Goal: Check status: Check status

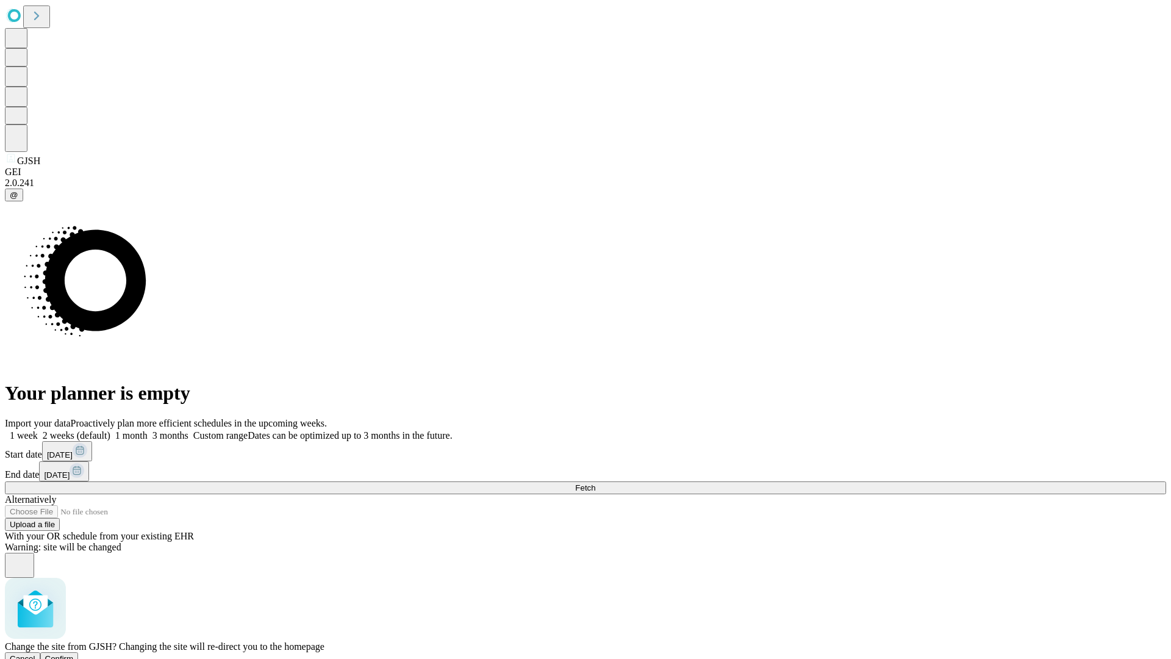
click at [74, 654] on span "Confirm" at bounding box center [59, 658] width 29 height 9
click at [148, 430] on label "1 month" at bounding box center [128, 435] width 37 height 10
click at [595, 483] on span "Fetch" at bounding box center [585, 487] width 20 height 9
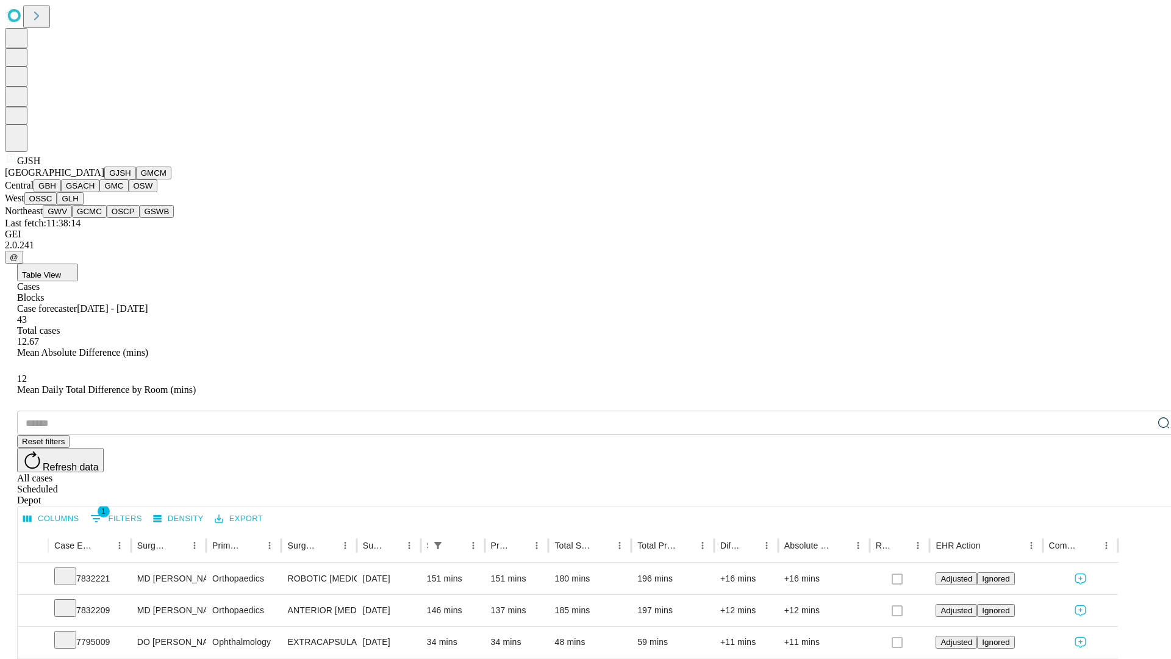
click at [136, 179] on button "GMCM" at bounding box center [153, 173] width 35 height 13
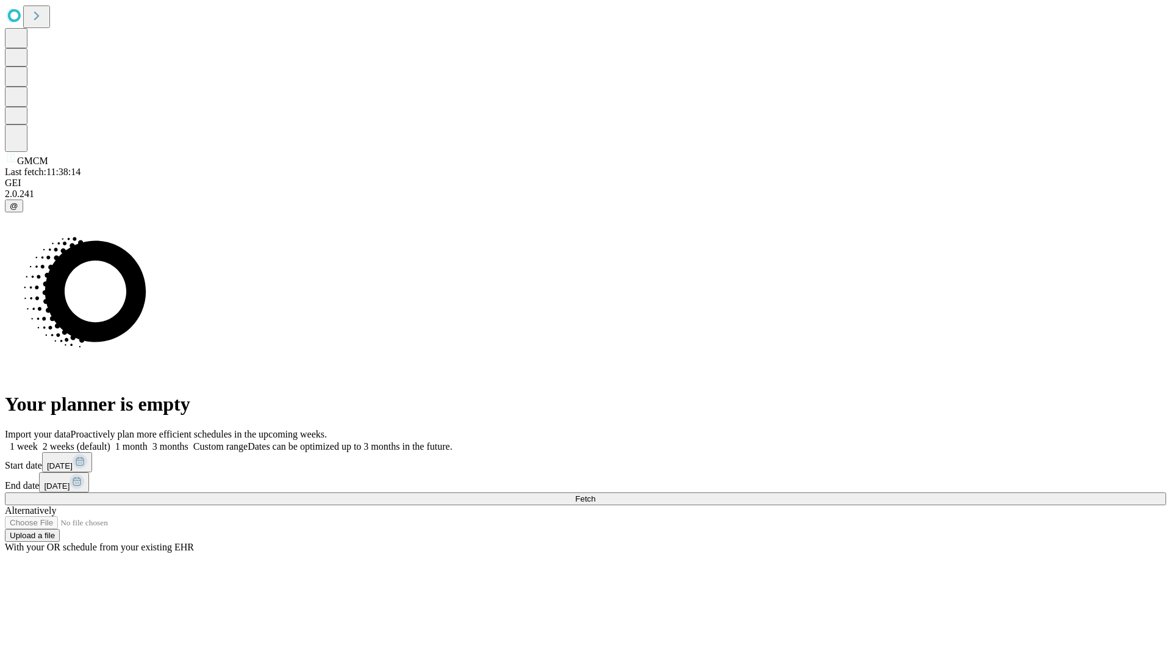
click at [148, 441] on label "1 month" at bounding box center [128, 446] width 37 height 10
click at [595, 494] on span "Fetch" at bounding box center [585, 498] width 20 height 9
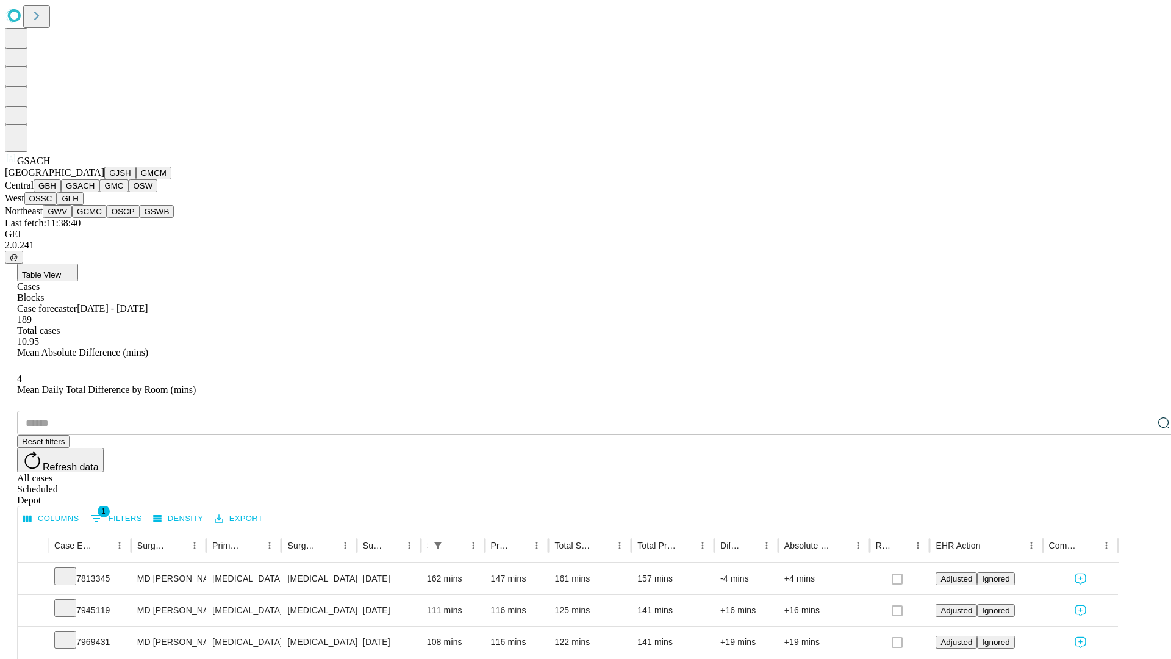
click at [99, 192] on button "GMC" at bounding box center [113, 185] width 29 height 13
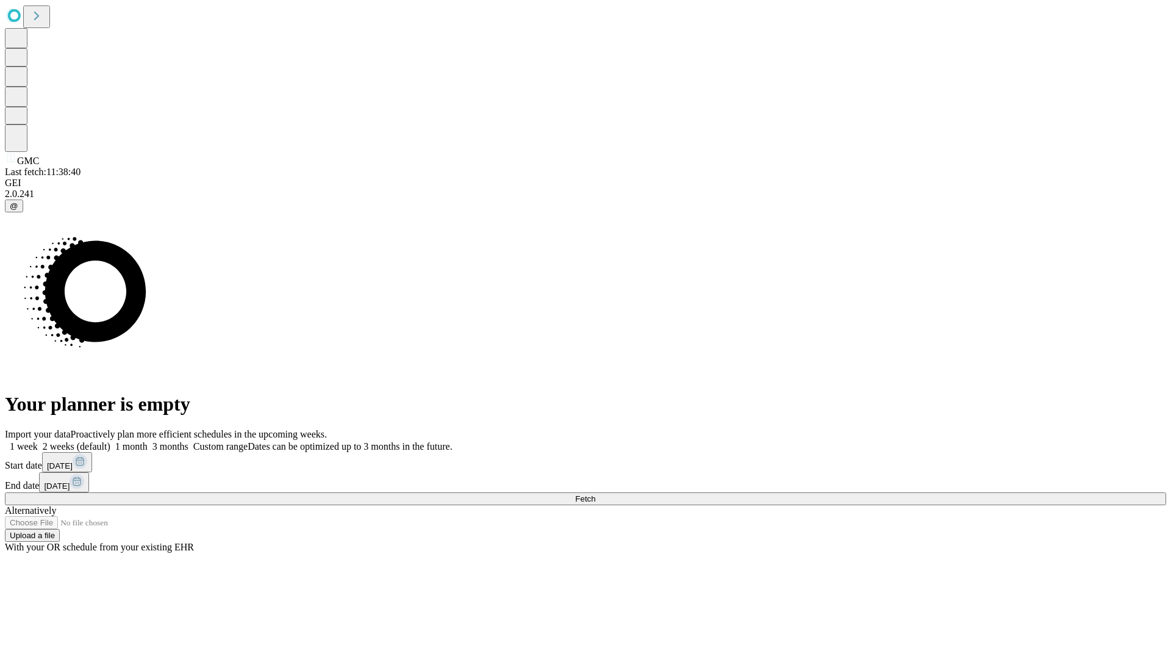
click at [148, 441] on label "1 month" at bounding box center [128, 446] width 37 height 10
click at [595, 494] on span "Fetch" at bounding box center [585, 498] width 20 height 9
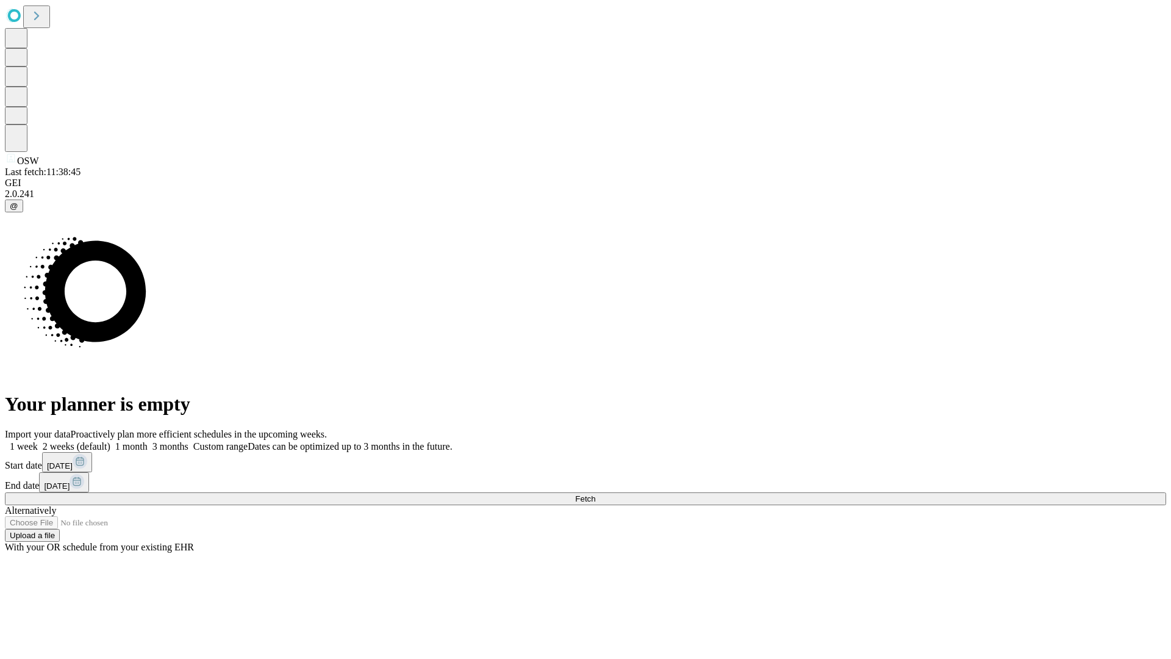
click at [148, 441] on label "1 month" at bounding box center [128, 446] width 37 height 10
click at [595, 494] on span "Fetch" at bounding box center [585, 498] width 20 height 9
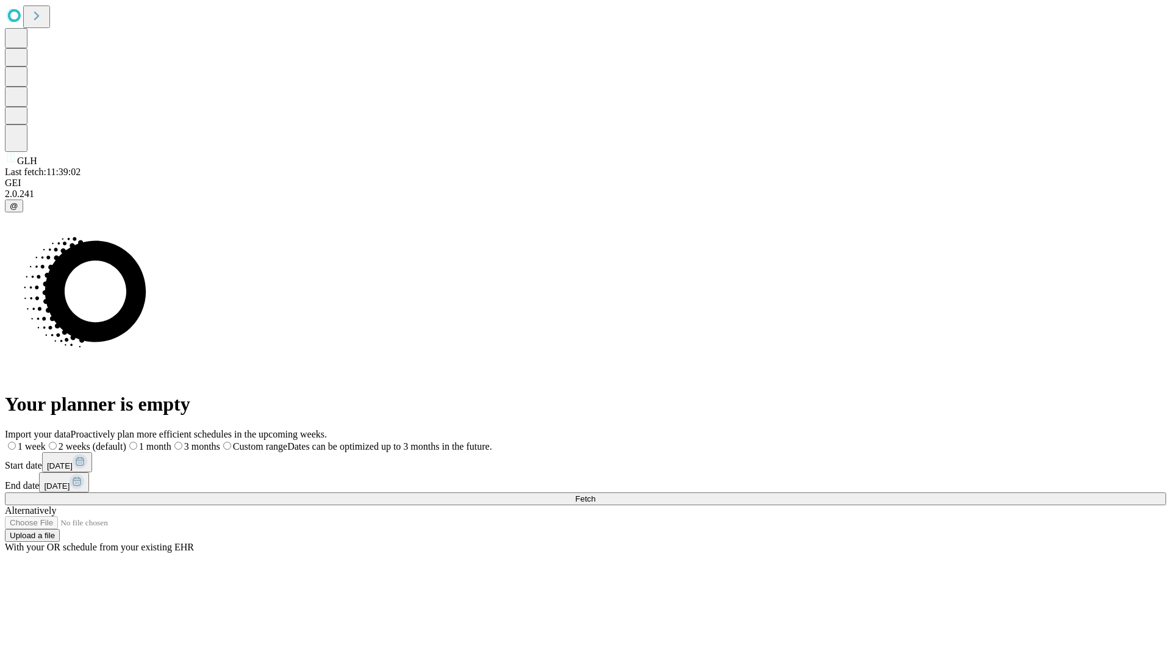
click at [171, 441] on label "1 month" at bounding box center [148, 446] width 45 height 10
click at [595, 494] on span "Fetch" at bounding box center [585, 498] width 20 height 9
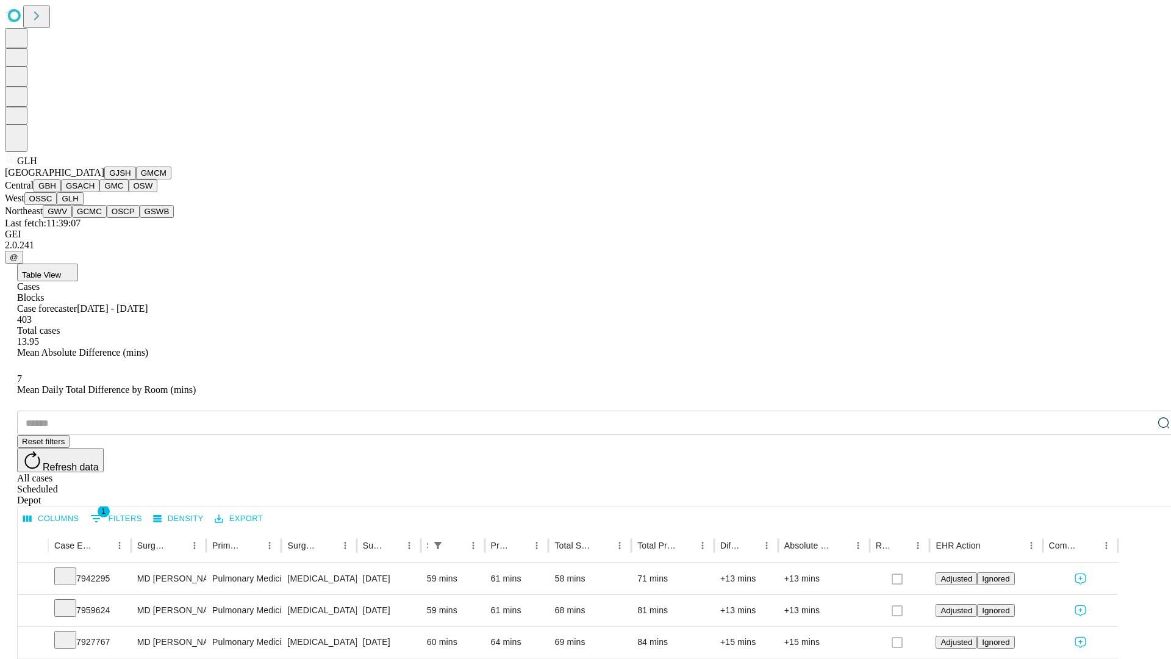
click at [72, 218] on button "GWV" at bounding box center [57, 211] width 29 height 13
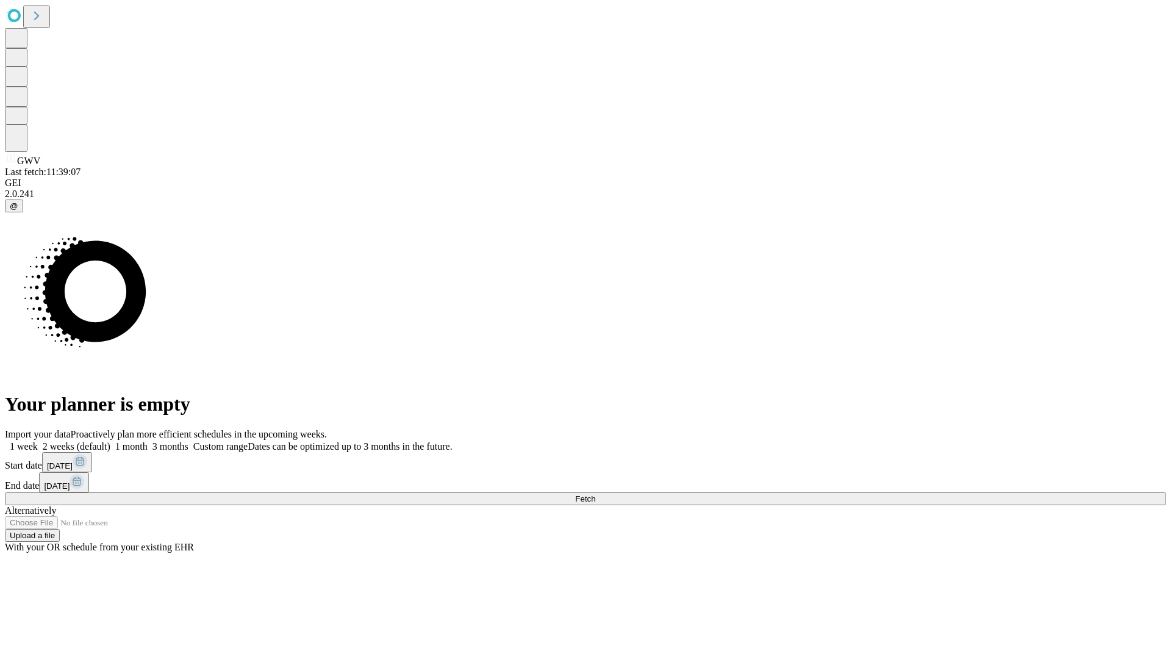
click at [148, 441] on label "1 month" at bounding box center [128, 446] width 37 height 10
click at [595, 494] on span "Fetch" at bounding box center [585, 498] width 20 height 9
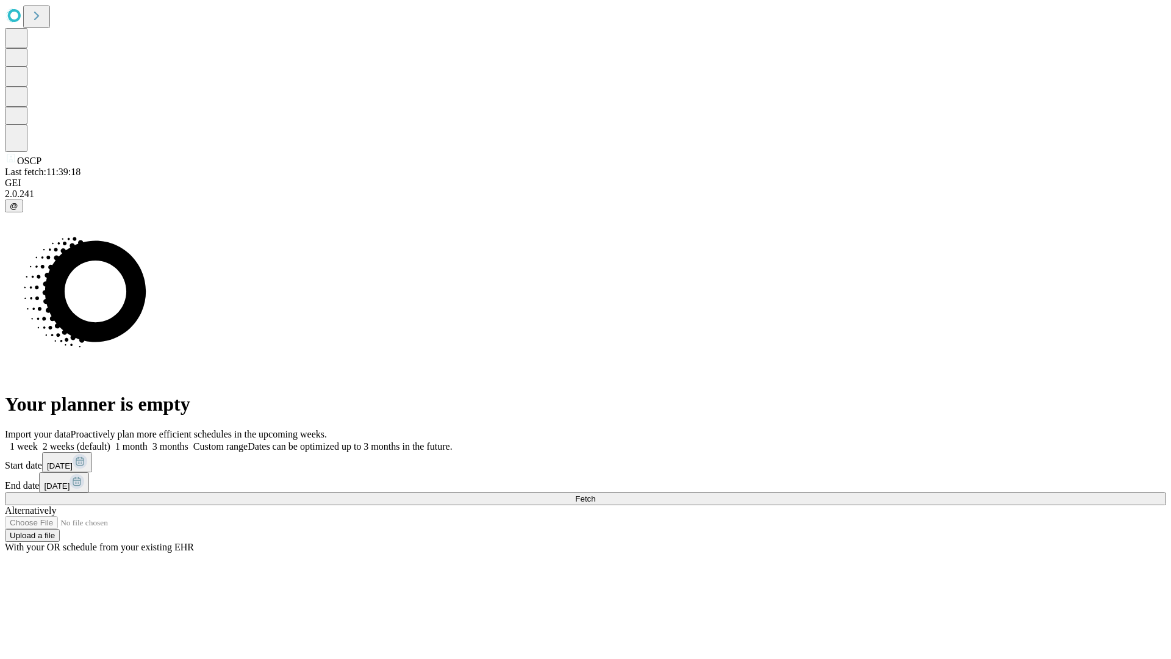
click at [148, 441] on label "1 month" at bounding box center [128, 446] width 37 height 10
click at [595, 494] on span "Fetch" at bounding box center [585, 498] width 20 height 9
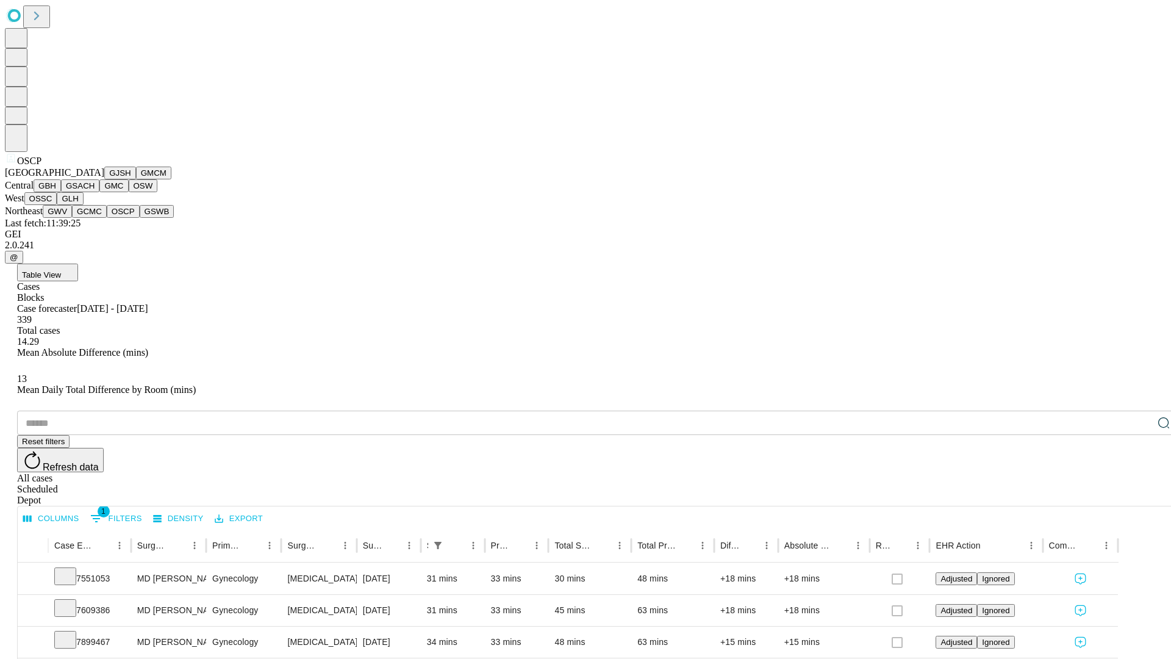
click at [140, 218] on button "GSWB" at bounding box center [157, 211] width 35 height 13
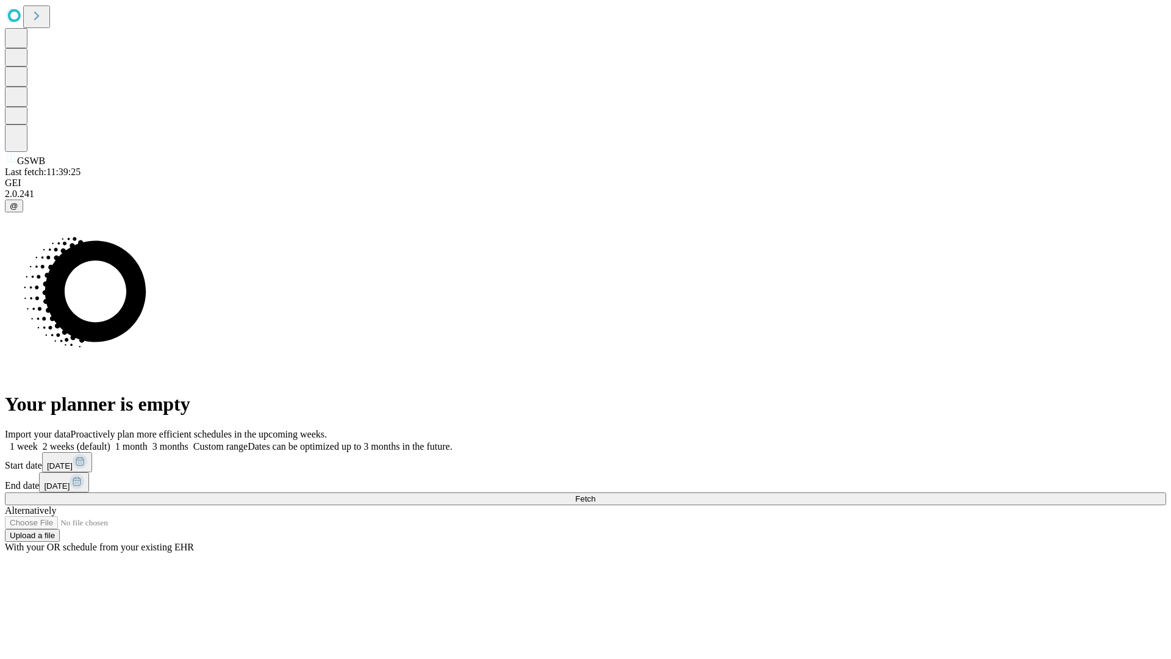
click at [148, 441] on label "1 month" at bounding box center [128, 446] width 37 height 10
click at [595, 494] on span "Fetch" at bounding box center [585, 498] width 20 height 9
